Goal: Transaction & Acquisition: Purchase product/service

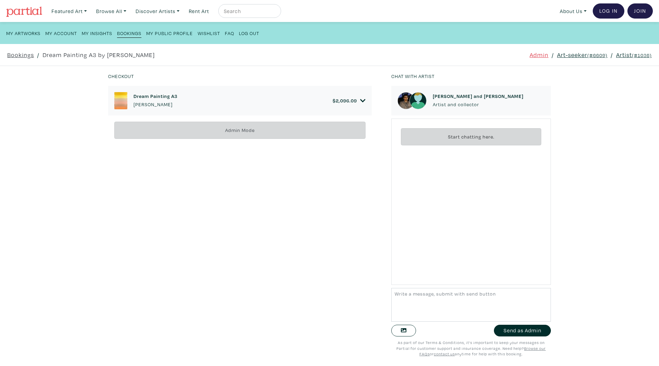
click at [573, 48] on div "Bookings / Dream Painting A3 by Kyle Yip Admin / Art-seeker (#6609) / Artist (#…" at bounding box center [330, 55] width 664 height 22
click at [573, 59] on link "Art-seeker (#6609)" at bounding box center [582, 54] width 50 height 9
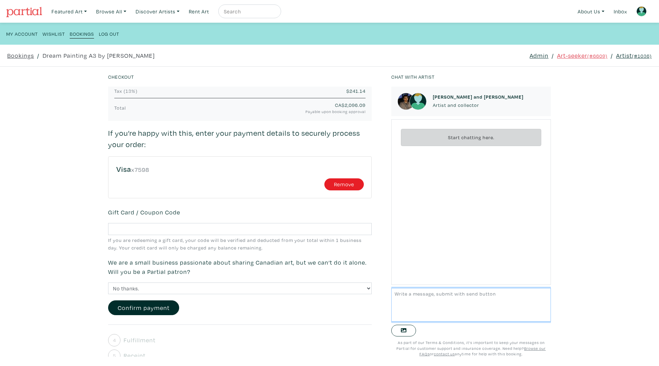
scroll to position [150, 0]
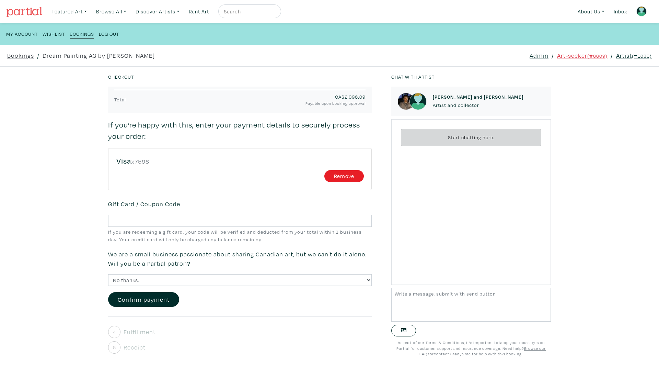
click at [39, 151] on div "Checkout Dream Painting A3 Kyle Yip $ 2,096.09 • Painting • Acrylic, gesso and …" at bounding box center [330, 216] width 680 height 299
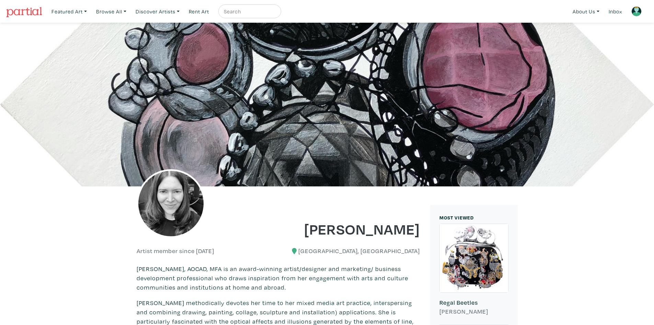
click at [403, 27] on div at bounding box center [327, 104] width 654 height 163
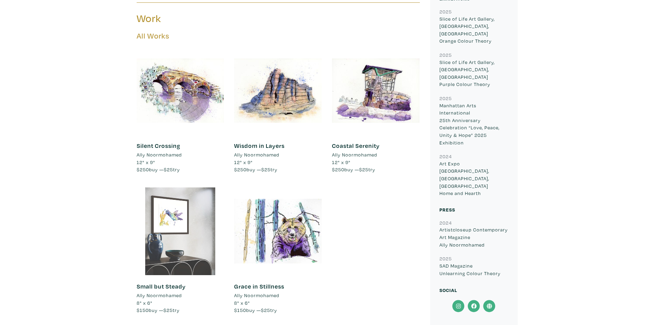
scroll to position [343, 0]
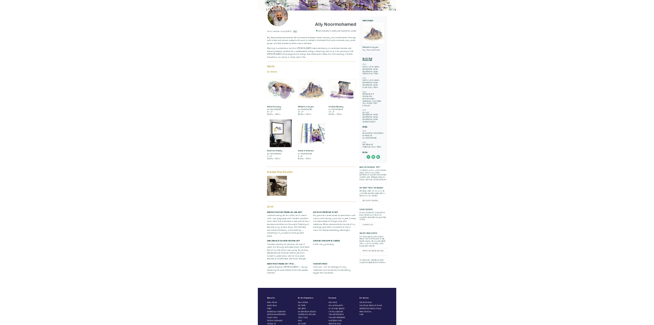
scroll to position [0, 0]
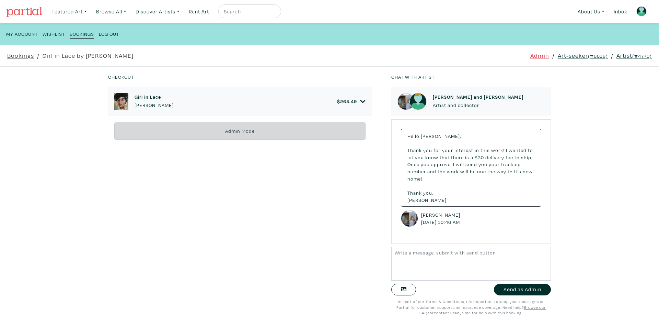
click at [568, 57] on link "Art-seeker (#6618)" at bounding box center [583, 55] width 50 height 9
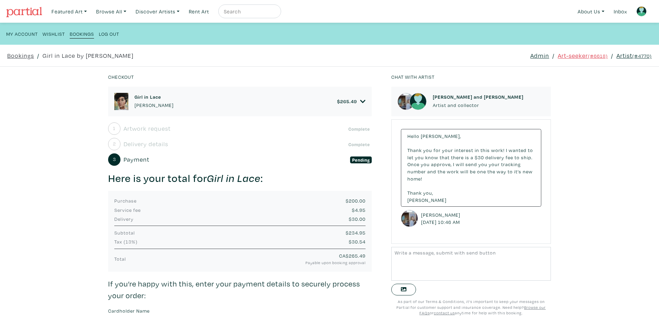
click at [143, 94] on h6 "Girl in Lace" at bounding box center [154, 97] width 39 height 6
click at [21, 123] on div "Checkout Girl in Lace Emmette Lewis $ 265.49 • Painting • Oil and lace on canva…" at bounding box center [330, 196] width 680 height 258
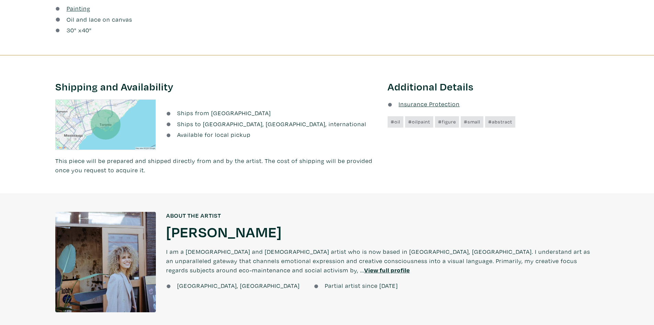
scroll to position [481, 0]
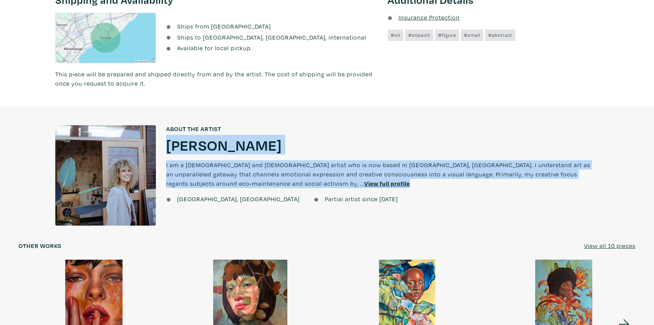
drag, startPoint x: 309, startPoint y: 179, endPoint x: 310, endPoint y: 116, distance: 62.2
click at [310, 125] on div "About the artist Emmette Lewis Emmette Lewis I am a Canadian and South African …" at bounding box center [382, 178] width 443 height 107
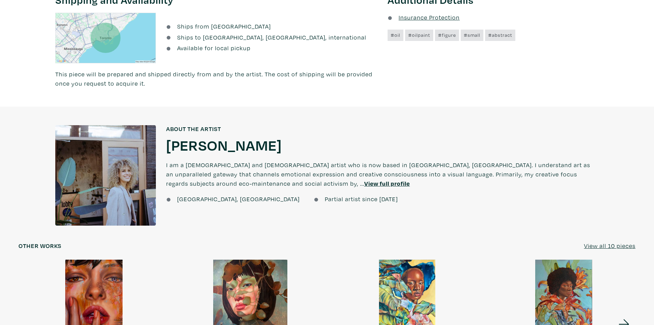
click at [302, 97] on div at bounding box center [327, 97] width 654 height 19
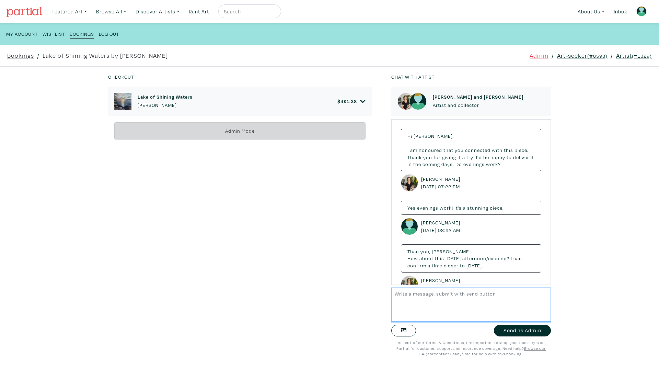
scroll to position [545, 0]
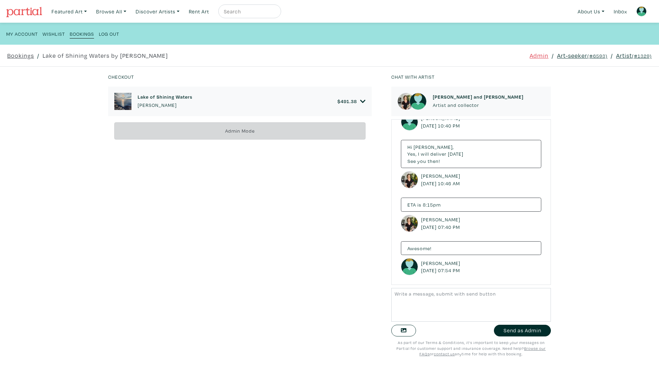
click at [567, 54] on link "Art-seeker (#6593)" at bounding box center [582, 55] width 50 height 9
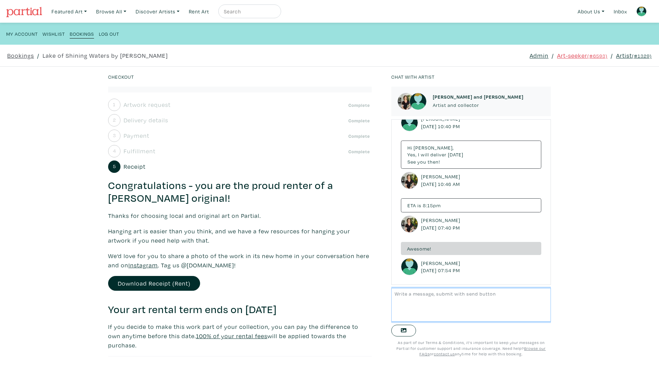
scroll to position [89, 0]
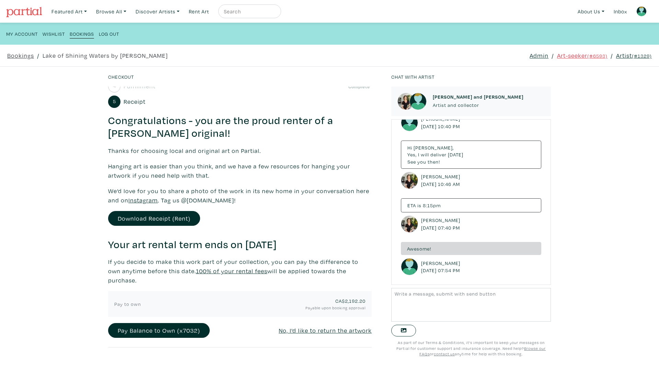
click at [48, 137] on div "Checkout Lake of [GEOGRAPHIC_DATA][PERSON_NAME] $ 491.38 • Painting • Oil on ca…" at bounding box center [330, 216] width 680 height 299
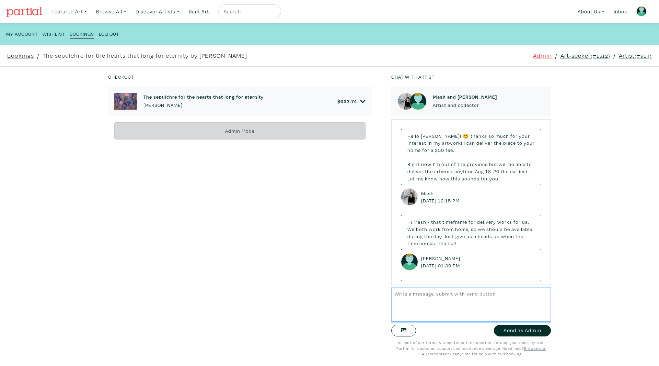
scroll to position [111, 0]
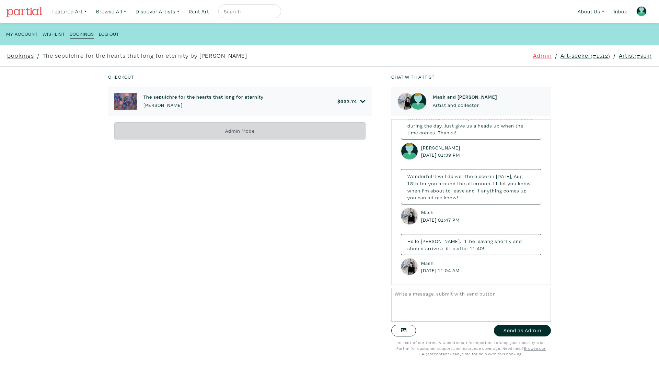
click at [307, 250] on div "The sepulchre for the hearts that long for eternity [PERSON_NAME] $ 632.74 • Pa…" at bounding box center [244, 222] width 273 height 270
